Goal: Task Accomplishment & Management: Manage account settings

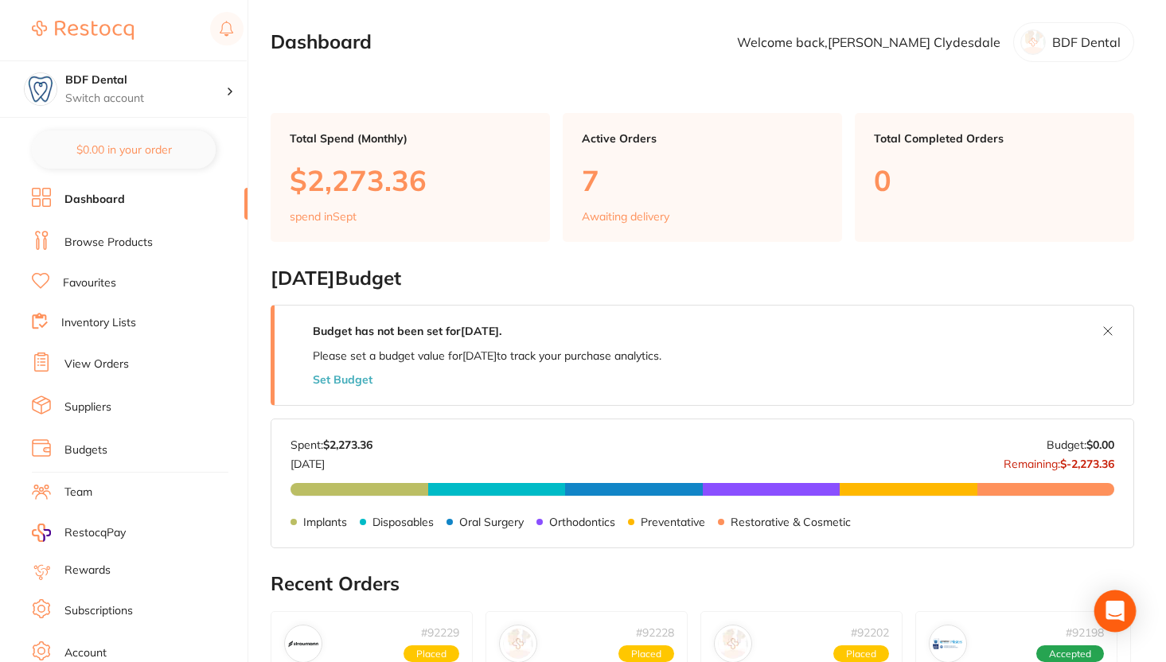
click at [1131, 609] on div "Open Intercom Messenger" at bounding box center [1115, 611] width 42 height 42
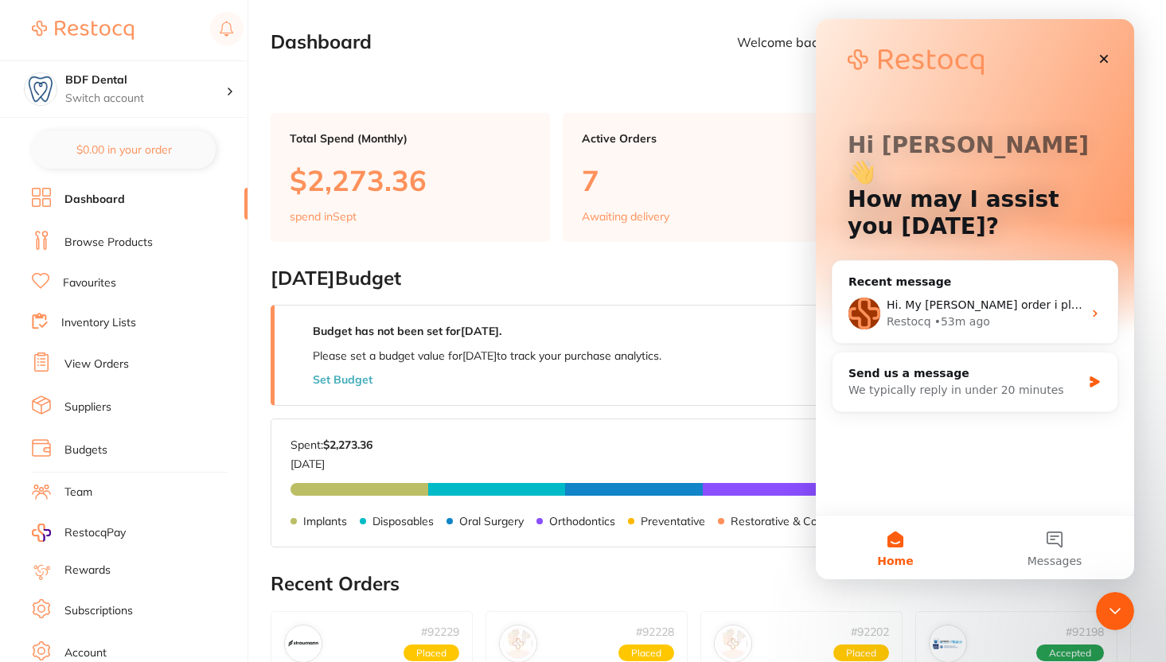
click at [658, 88] on main "Dashboard Welcome back, [PERSON_NAME] BDF Dental Total Spend (Monthly) $2,273.3…" at bounding box center [718, 630] width 895 height 1260
click at [1096, 53] on div "Close" at bounding box center [1103, 59] width 29 height 29
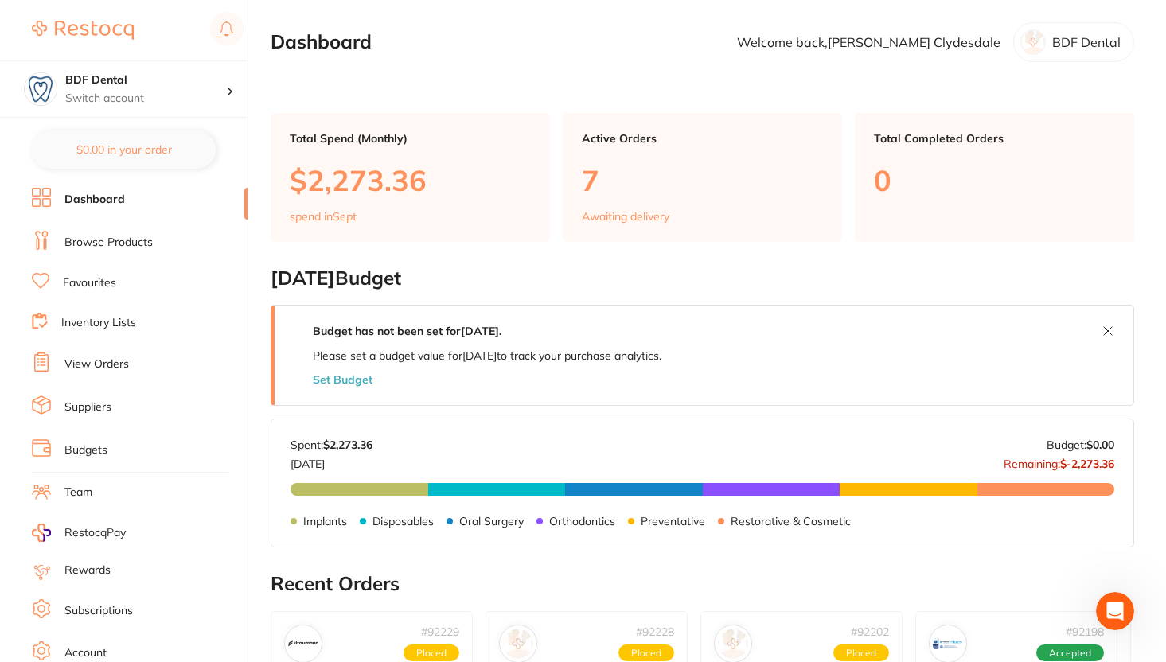
click at [115, 360] on link "View Orders" at bounding box center [96, 364] width 64 height 16
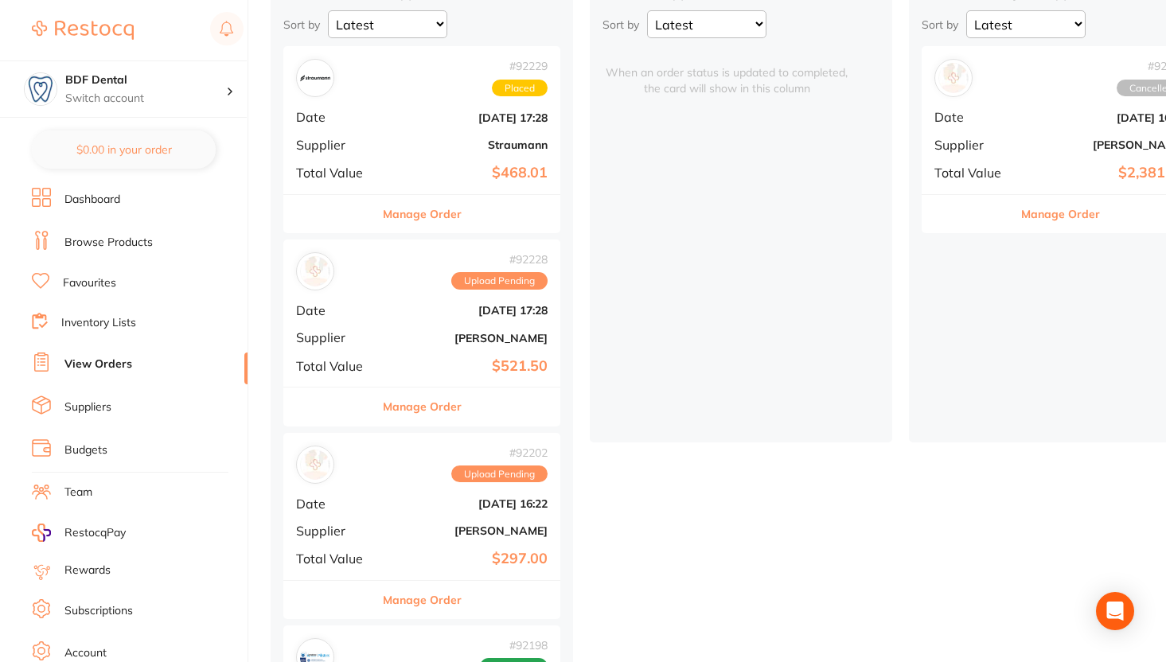
scroll to position [250, 0]
